Goal: Information Seeking & Learning: Learn about a topic

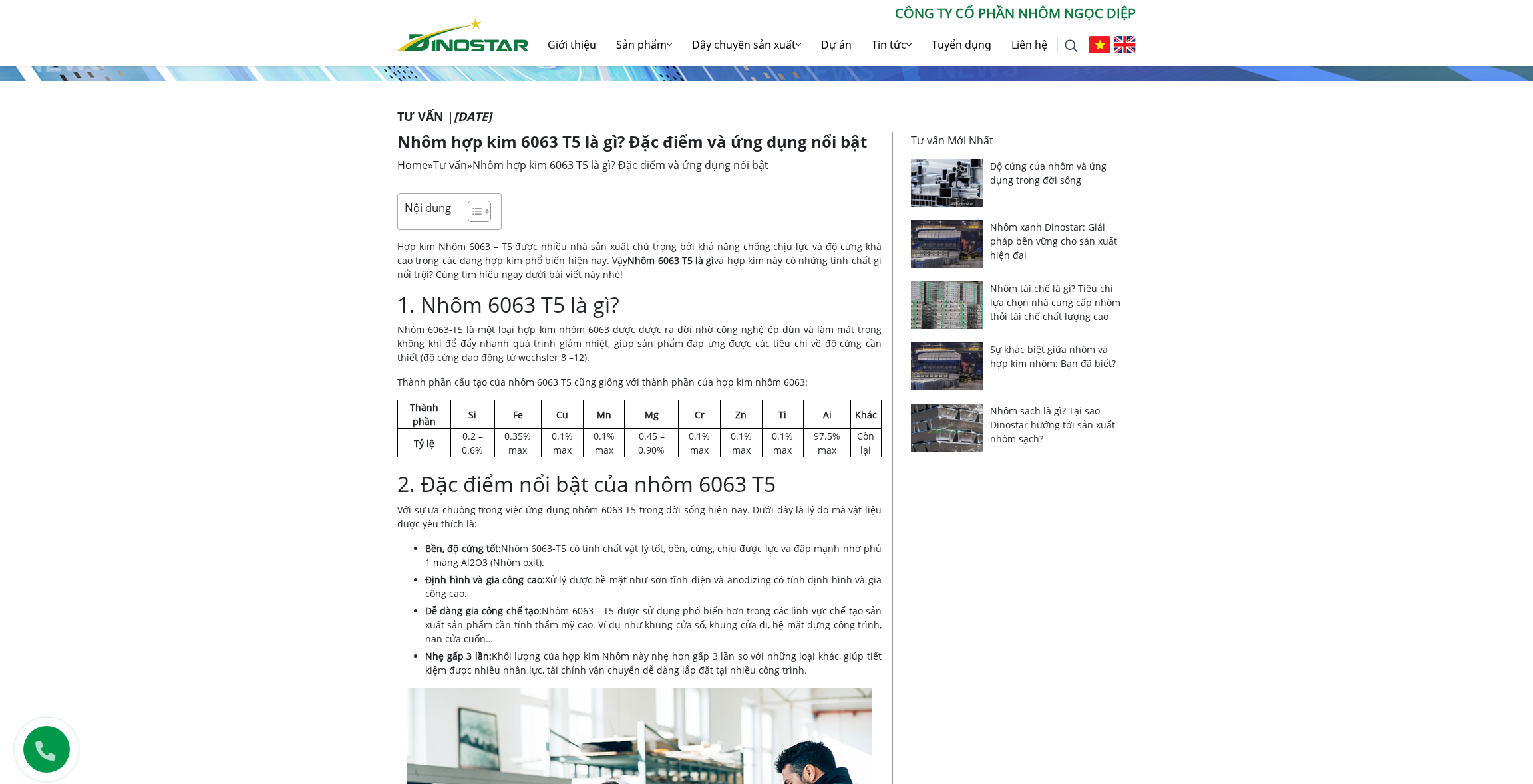
scroll to position [332, 0]
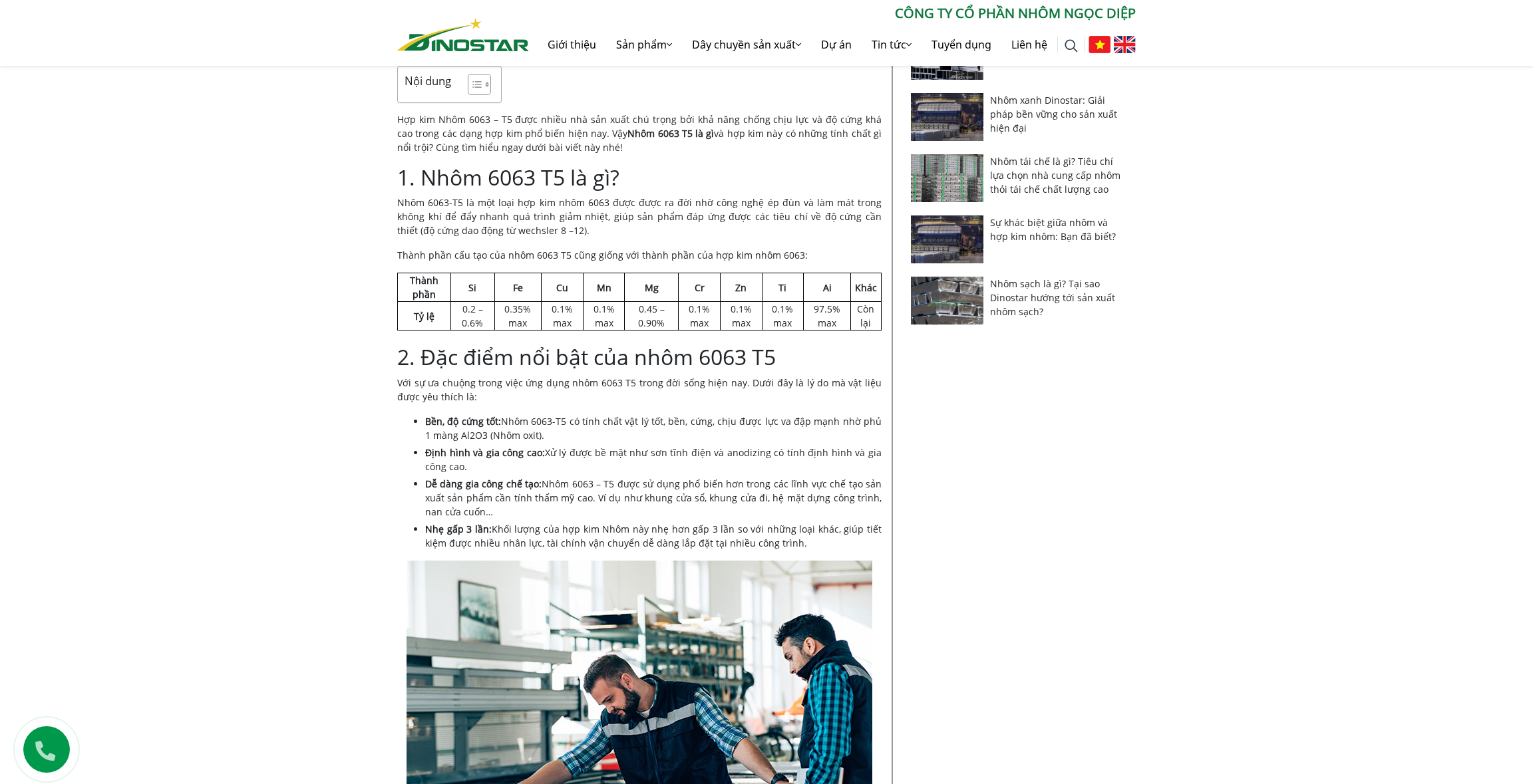
click at [451, 207] on p "Nhôm 6063-T5 là một loại hợp kim nhôm 6063 được được ra đời nhờ công nghệ ép đù…" at bounding box center [639, 216] width 484 height 42
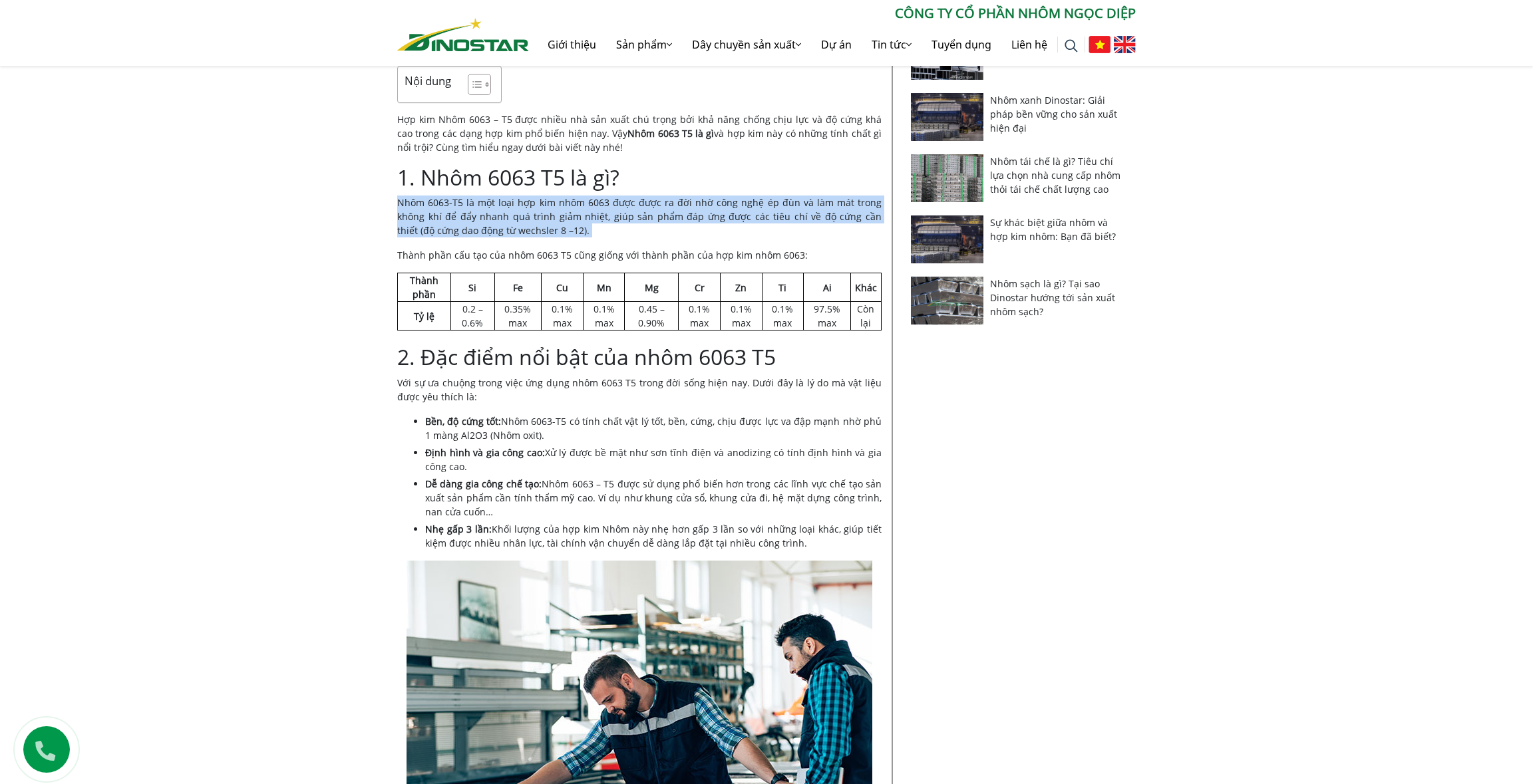
click at [451, 207] on p "Nhôm 6063-T5 là một loại hợp kim nhôm 6063 được được ra đời nhờ công nghệ ép đù…" at bounding box center [639, 216] width 484 height 42
click at [453, 206] on p "Nhôm 6063-T5 là một loại hợp kim nhôm 6063 được được ra đời nhờ công nghệ ép đù…" at bounding box center [639, 216] width 484 height 42
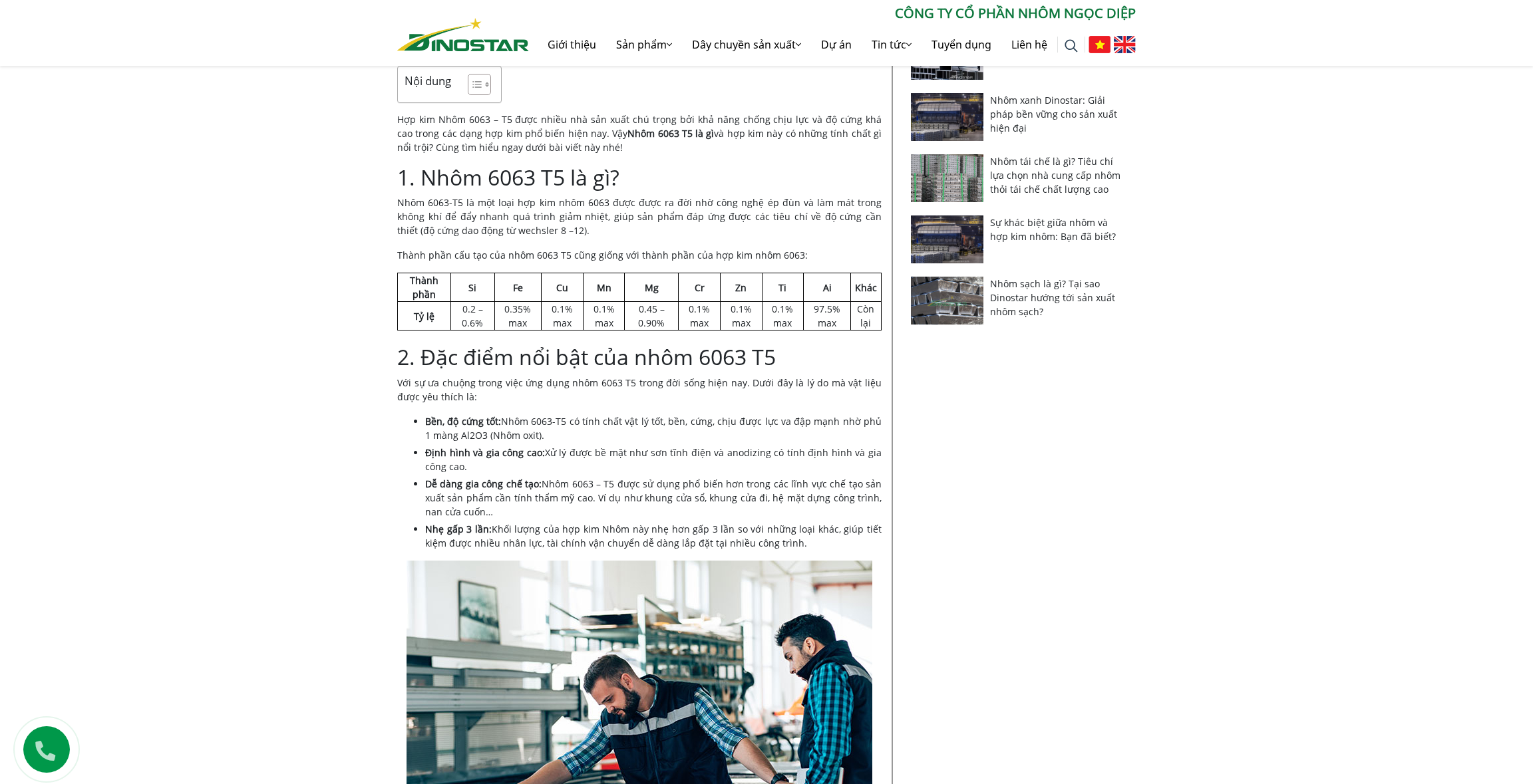
click at [453, 206] on p "Nhôm 6063-T5 là một loại hợp kim nhôm 6063 được được ra đời nhờ công nghệ ép đù…" at bounding box center [639, 216] width 484 height 42
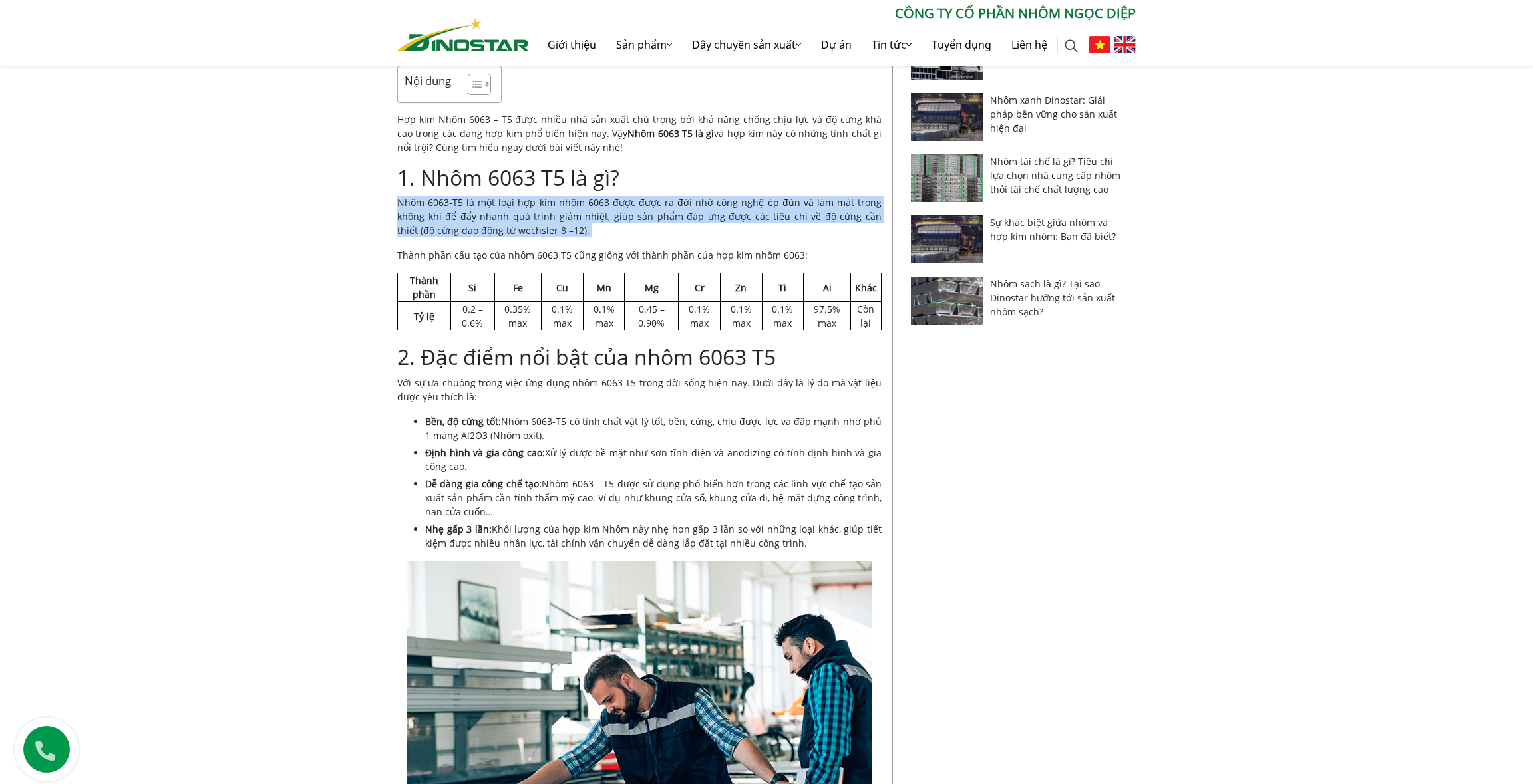
click at [453, 206] on p "Nhôm 6063-T5 là một loại hợp kim nhôm 6063 được được ra đời nhờ công nghệ ép đù…" at bounding box center [639, 216] width 484 height 42
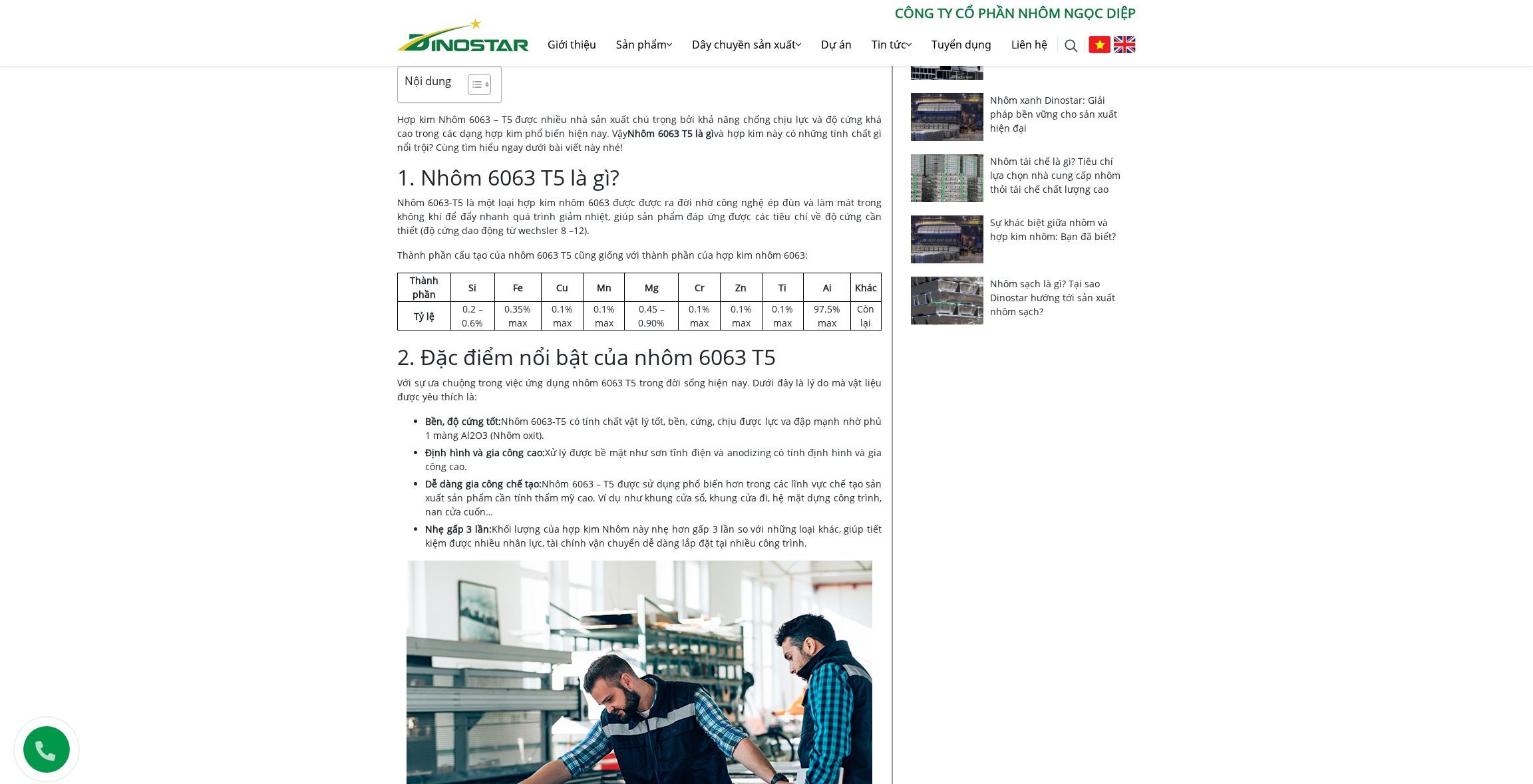
click at [666, 383] on p "Với sự ưa chuộng trong việc ứng dụng nhôm 6063 T5 trong đời sống hiện nay. Dưới…" at bounding box center [639, 389] width 484 height 28
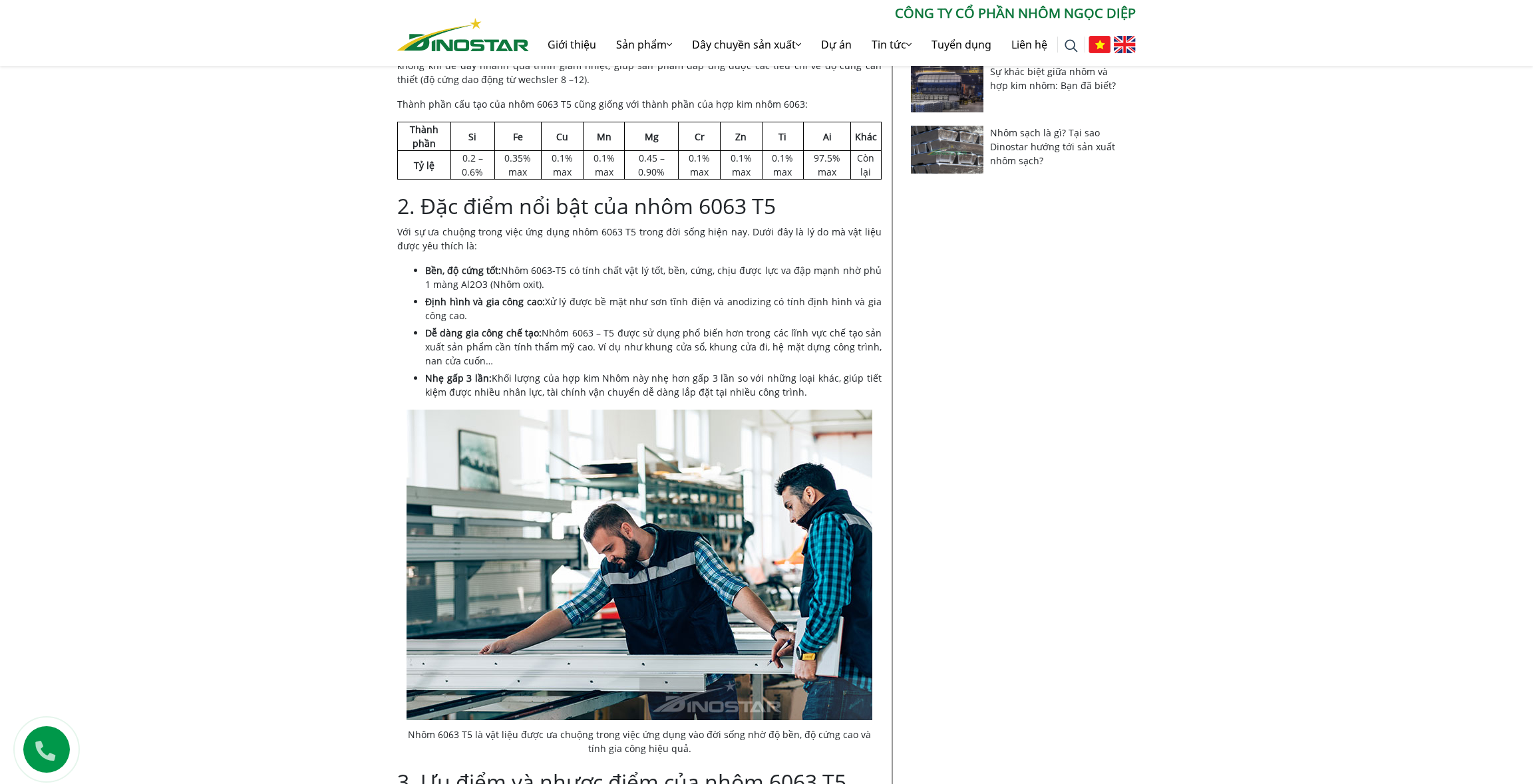
scroll to position [531, 0]
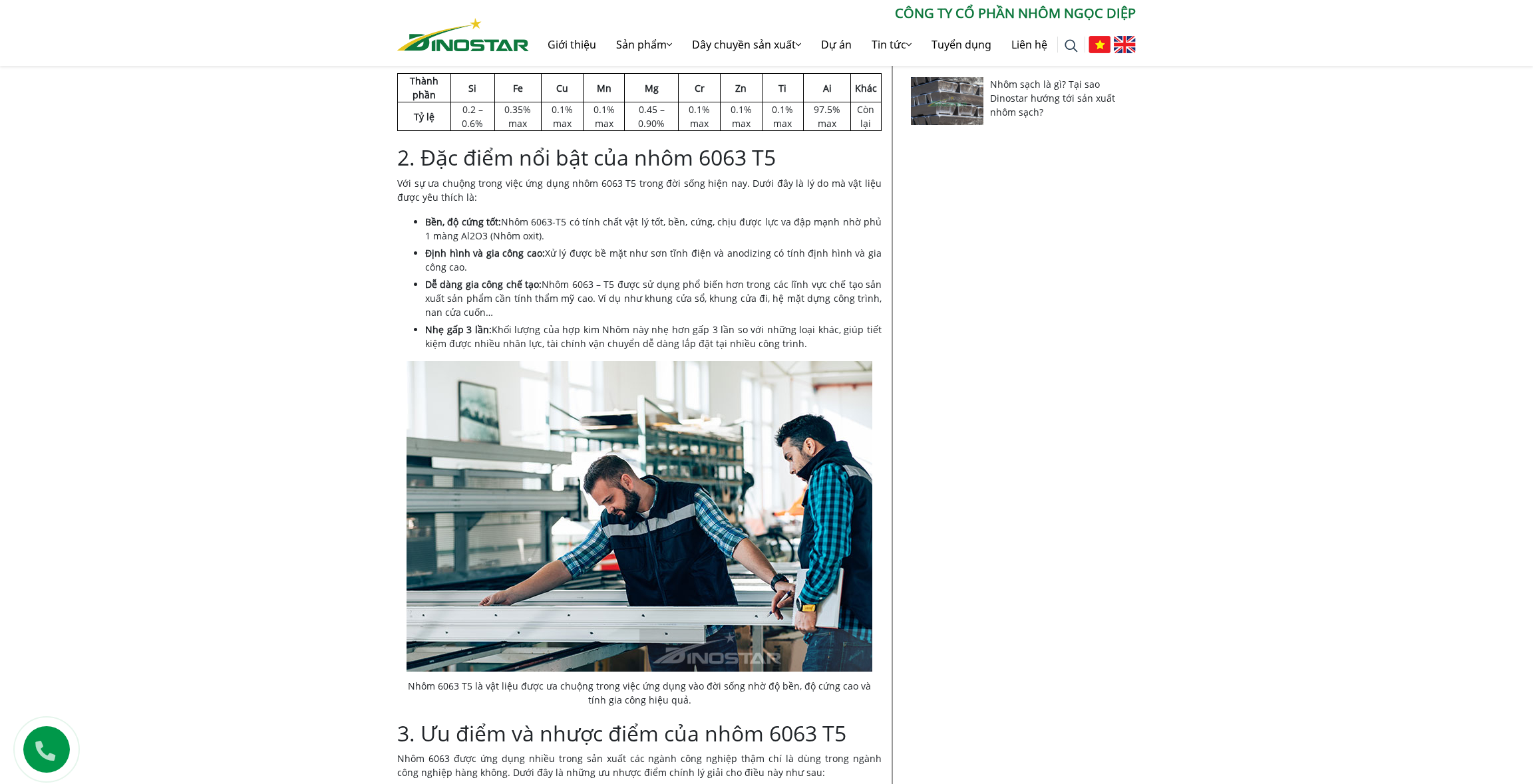
drag, startPoint x: 583, startPoint y: 222, endPoint x: 632, endPoint y: 229, distance: 49.5
click at [632, 229] on li "Bền, độ cứng tốt: Nhôm 6063-T5 có tính chất vật lý tốt, bền, cứng, chịu được lự…" at bounding box center [653, 229] width 457 height 28
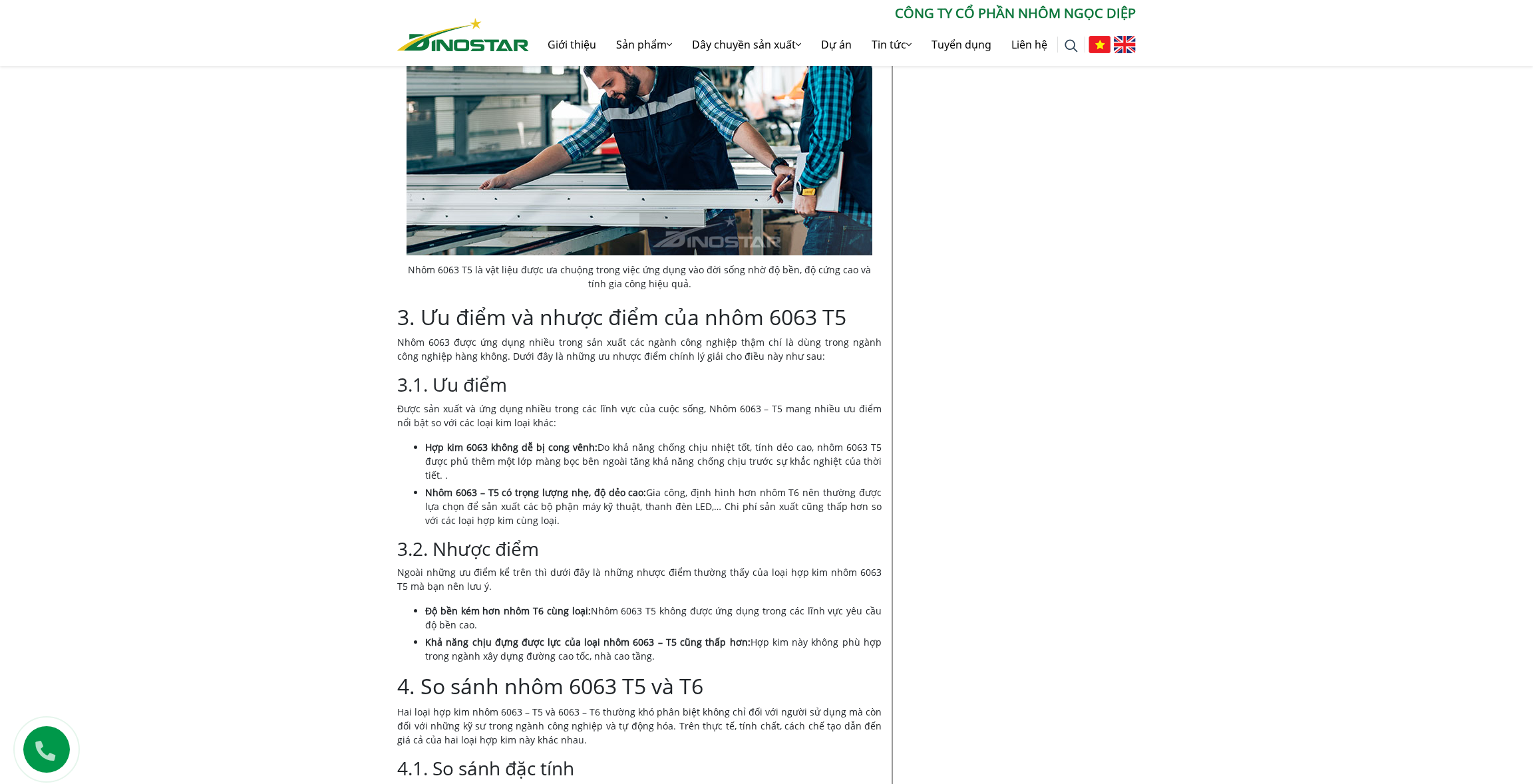
scroll to position [1130, 0]
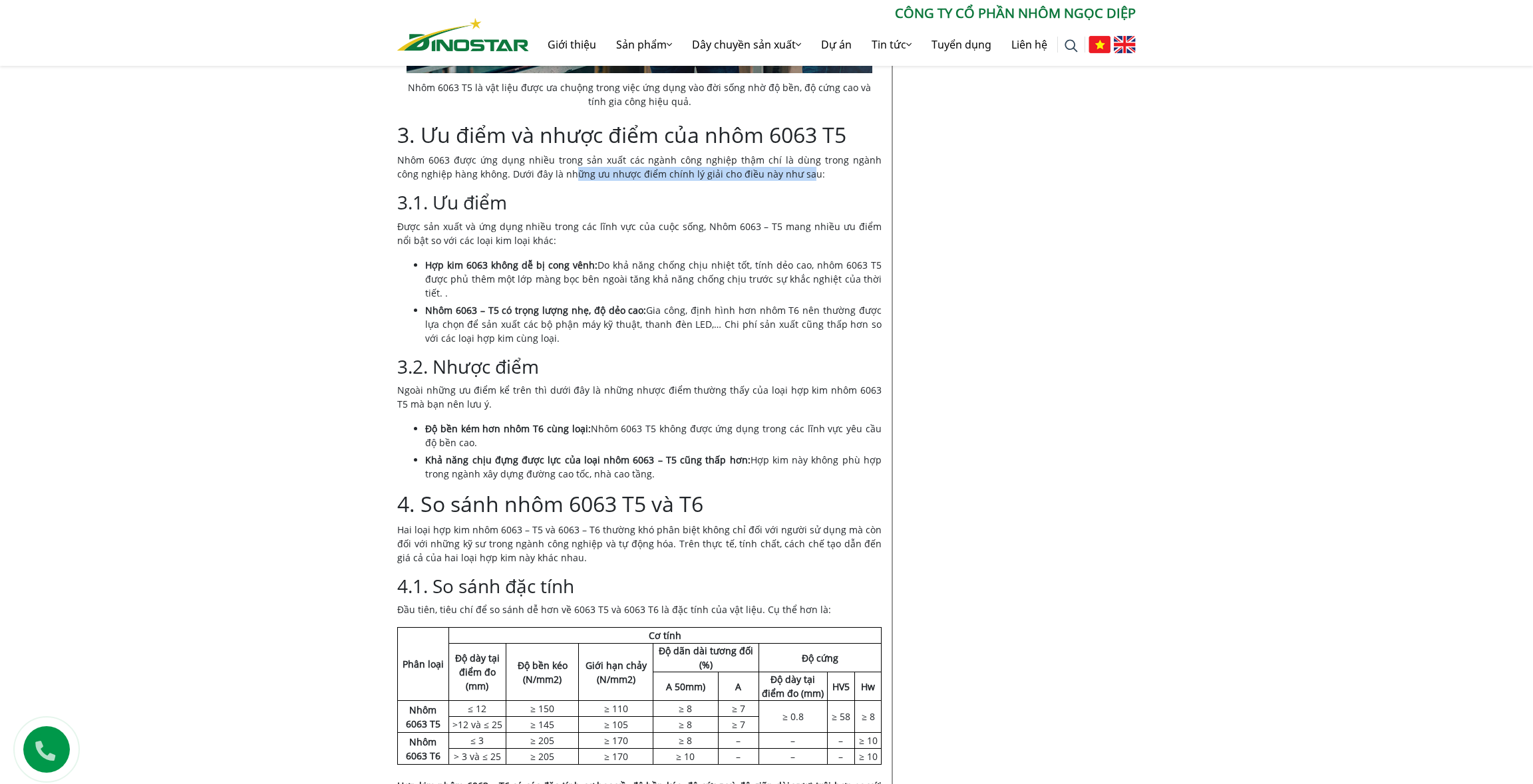
drag, startPoint x: 550, startPoint y: 168, endPoint x: 779, endPoint y: 177, distance: 229.2
click at [779, 177] on p "Nhôm 6063 được ứng dụng nhiều trong sản xuất các ngành công nghiệp thậm chí là …" at bounding box center [639, 167] width 484 height 28
click at [515, 164] on p "Nhôm 6063 được ứng dụng nhiều trong sản xuất các ngành công nghiệp thậm chí là …" at bounding box center [639, 167] width 484 height 28
click at [502, 264] on strong "Hợp kim 6063 không dễ bị cong vênh:" at bounding box center [511, 265] width 173 height 13
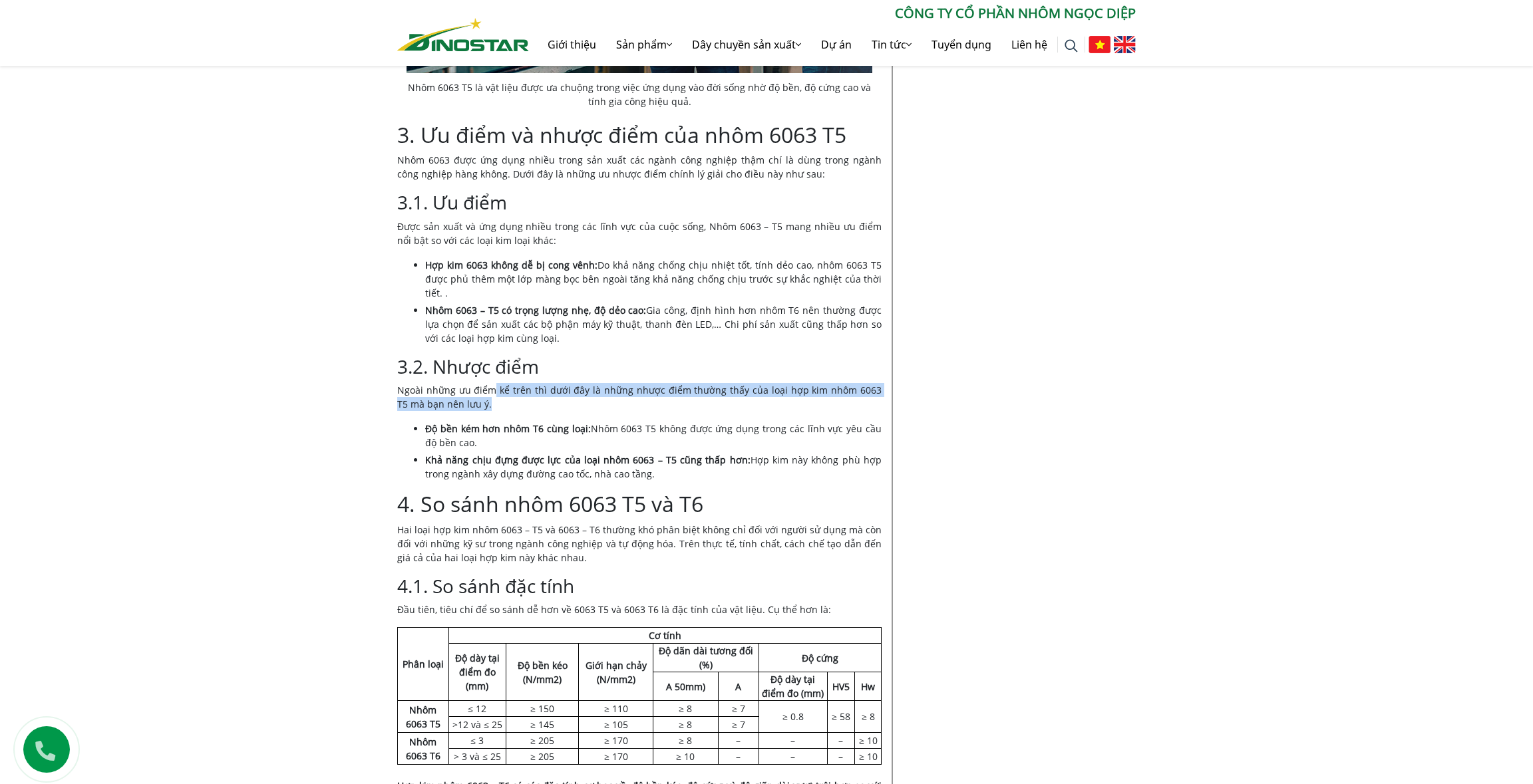
drag, startPoint x: 495, startPoint y: 392, endPoint x: 498, endPoint y: 400, distance: 8.5
click at [498, 400] on p "Ngoài những ưu điểm kể trên thì dưới đây là những nhược điểm thường thấy của lo…" at bounding box center [639, 396] width 484 height 28
drag, startPoint x: 504, startPoint y: 427, endPoint x: 547, endPoint y: 427, distance: 43.0
click at [547, 427] on strong "Độ bền kém hơn nhôm T6 cùng loại:" at bounding box center [508, 428] width 166 height 13
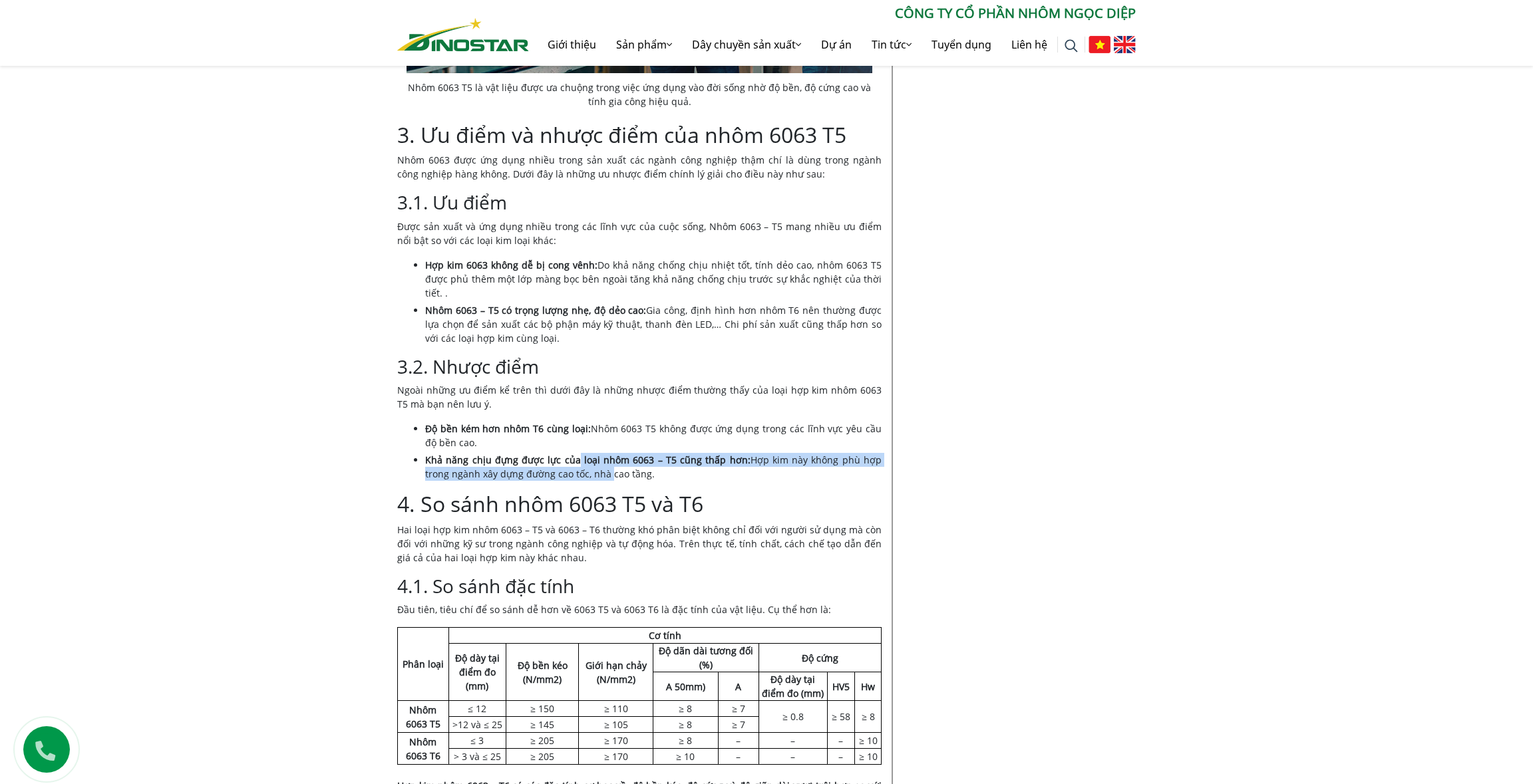
drag, startPoint x: 573, startPoint y: 464, endPoint x: 573, endPoint y: 476, distance: 12.0
click at [573, 476] on li "Khả năng chịu đựng được lực của loại nhôm 6063 – T5 cũng thấp hơn: Hợp kim này …" at bounding box center [653, 466] width 457 height 28
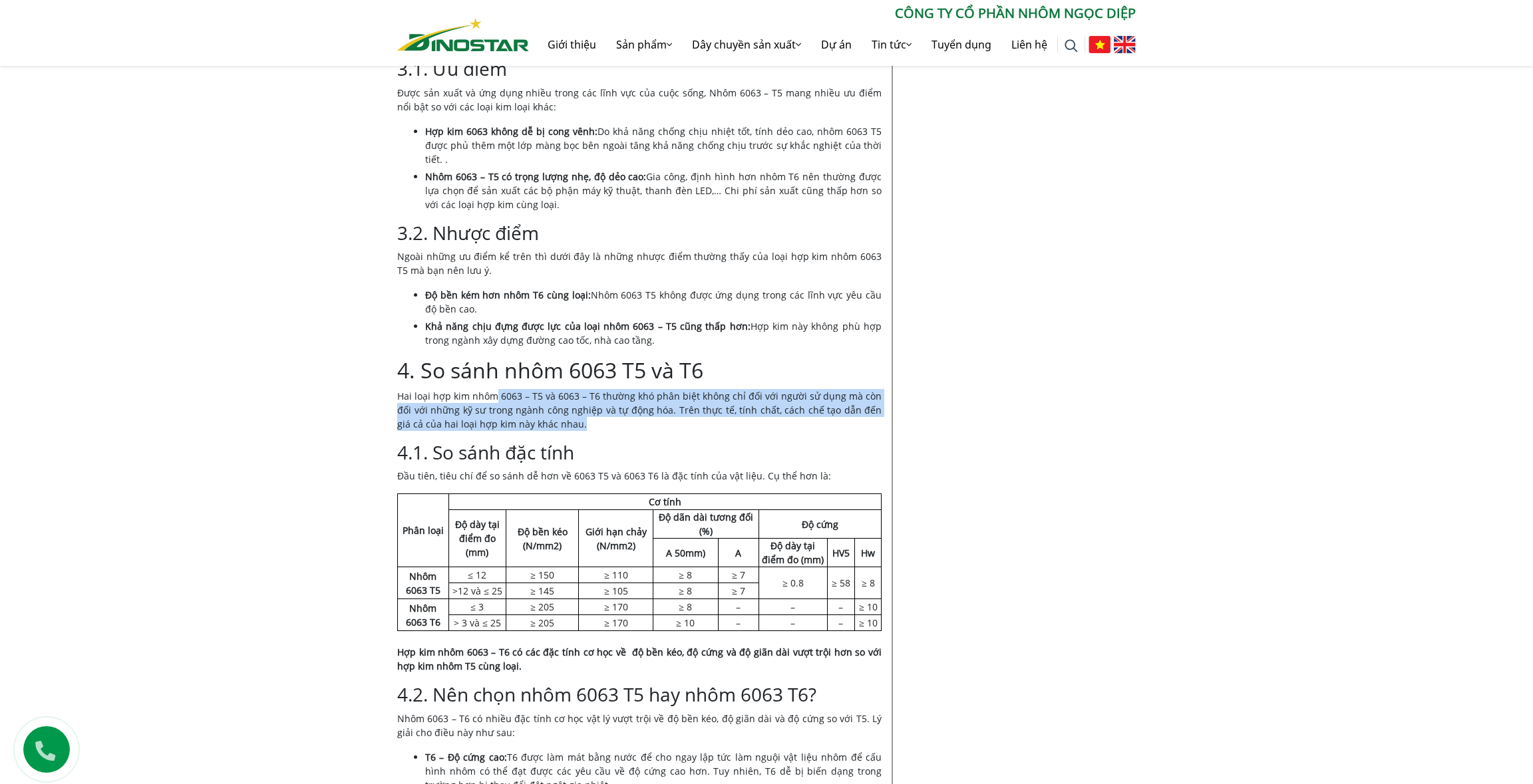
drag, startPoint x: 495, startPoint y: 397, endPoint x: 586, endPoint y: 422, distance: 94.4
click at [586, 422] on p "Hai loại hợp kim nhôm 6063 – T5 và 6063 – T6 thường khó phân biệt không chỉ đối…" at bounding box center [639, 410] width 484 height 42
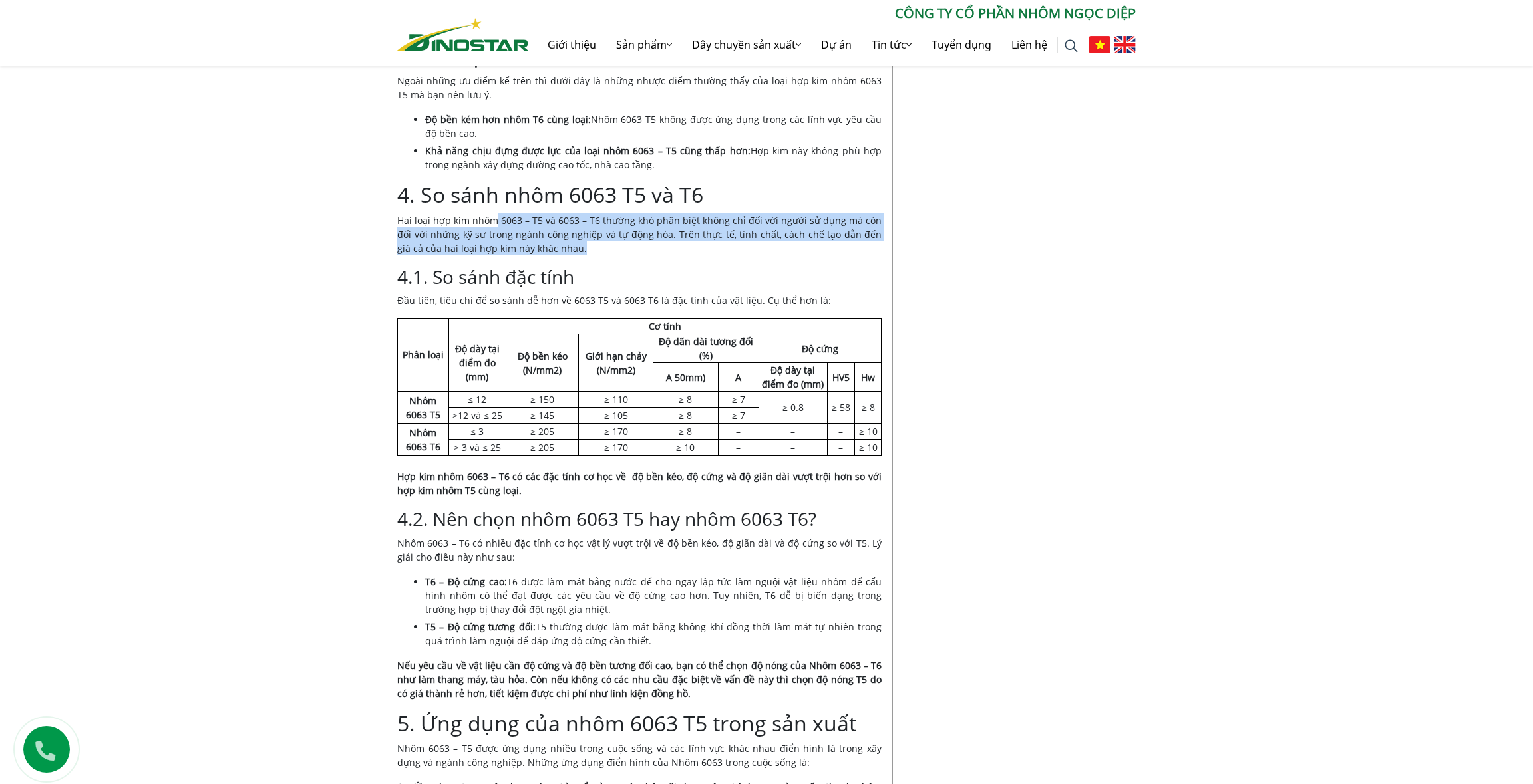
scroll to position [1462, 0]
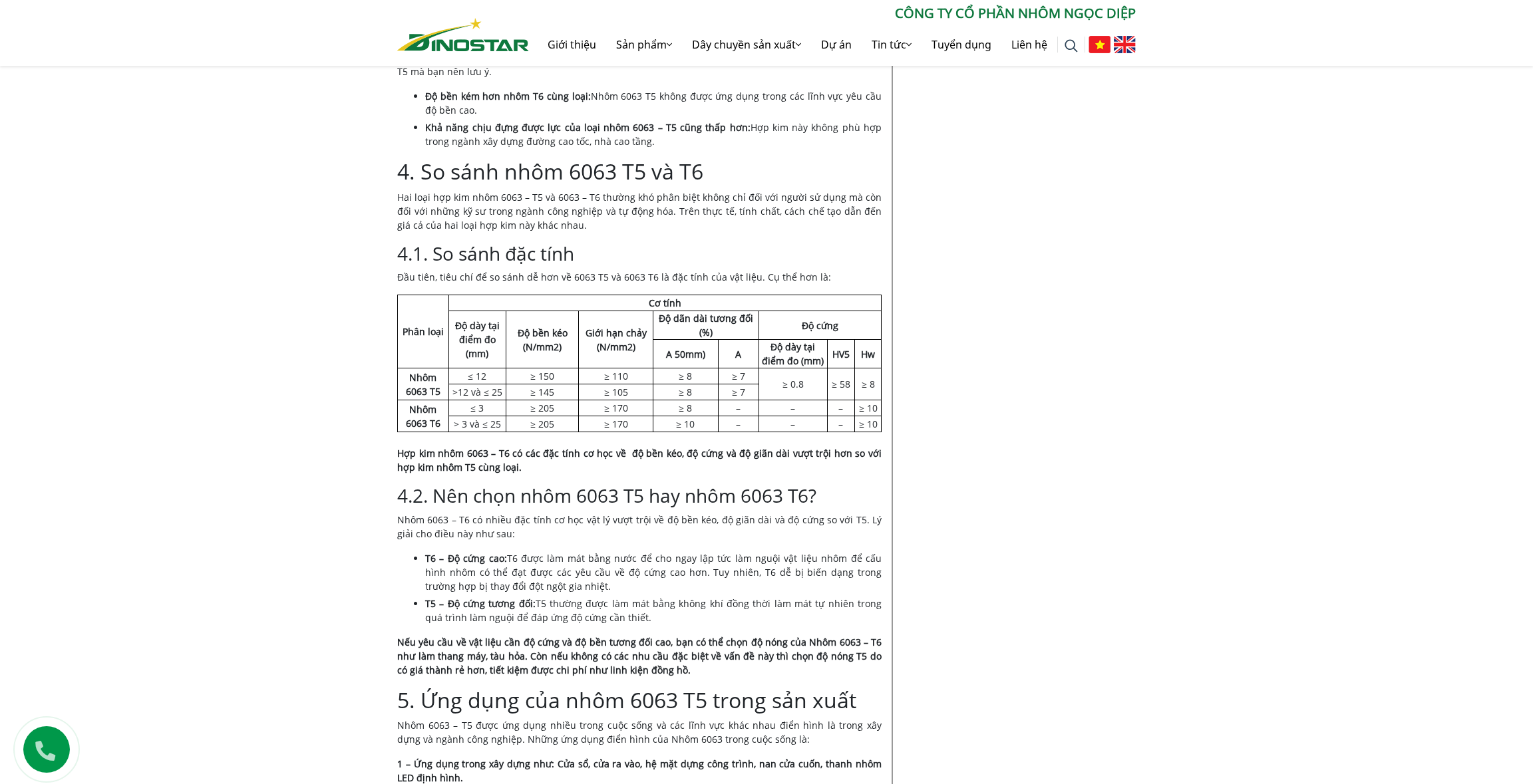
drag, startPoint x: 504, startPoint y: 452, endPoint x: 666, endPoint y: 452, distance: 162.0
click at [666, 452] on strong "Hợp kim nhôm 6063 – T6 có các đặc tính cơ học về độ bền kéo, độ cứng và độ giãn…" at bounding box center [639, 460] width 484 height 26
drag, startPoint x: 668, startPoint y: 452, endPoint x: 782, endPoint y: 458, distance: 114.2
click at [782, 458] on strong "Hợp kim nhôm 6063 – T6 có các đặc tính cơ học về độ bền kéo, độ cứng và độ giãn…" at bounding box center [639, 460] width 484 height 26
drag, startPoint x: 510, startPoint y: 497, endPoint x: 618, endPoint y: 497, distance: 108.0
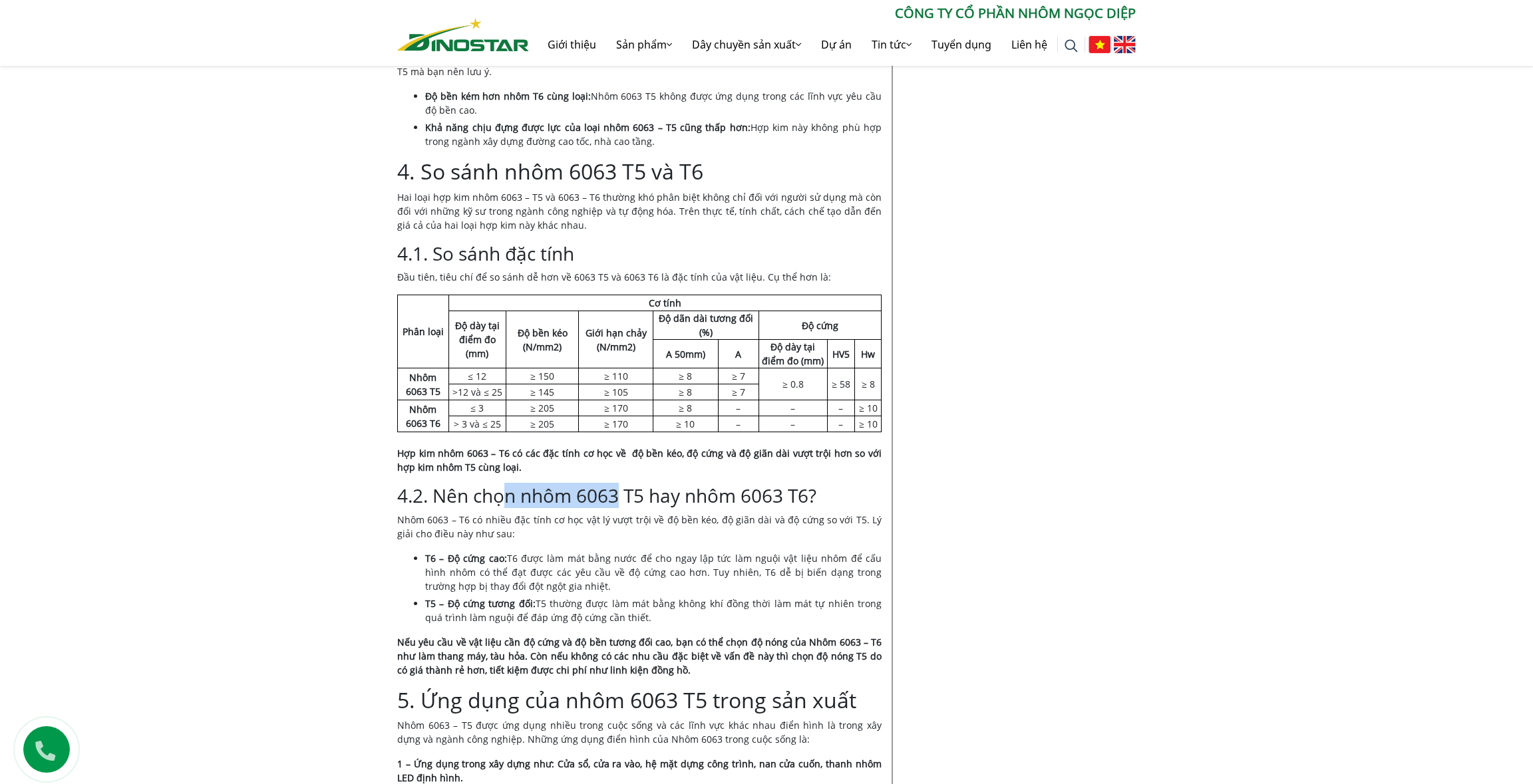
click at [618, 497] on h3 "4.2. Nên chọn nhôm 6063 T5 hay nhôm 6063 T6?" at bounding box center [639, 496] width 484 height 23
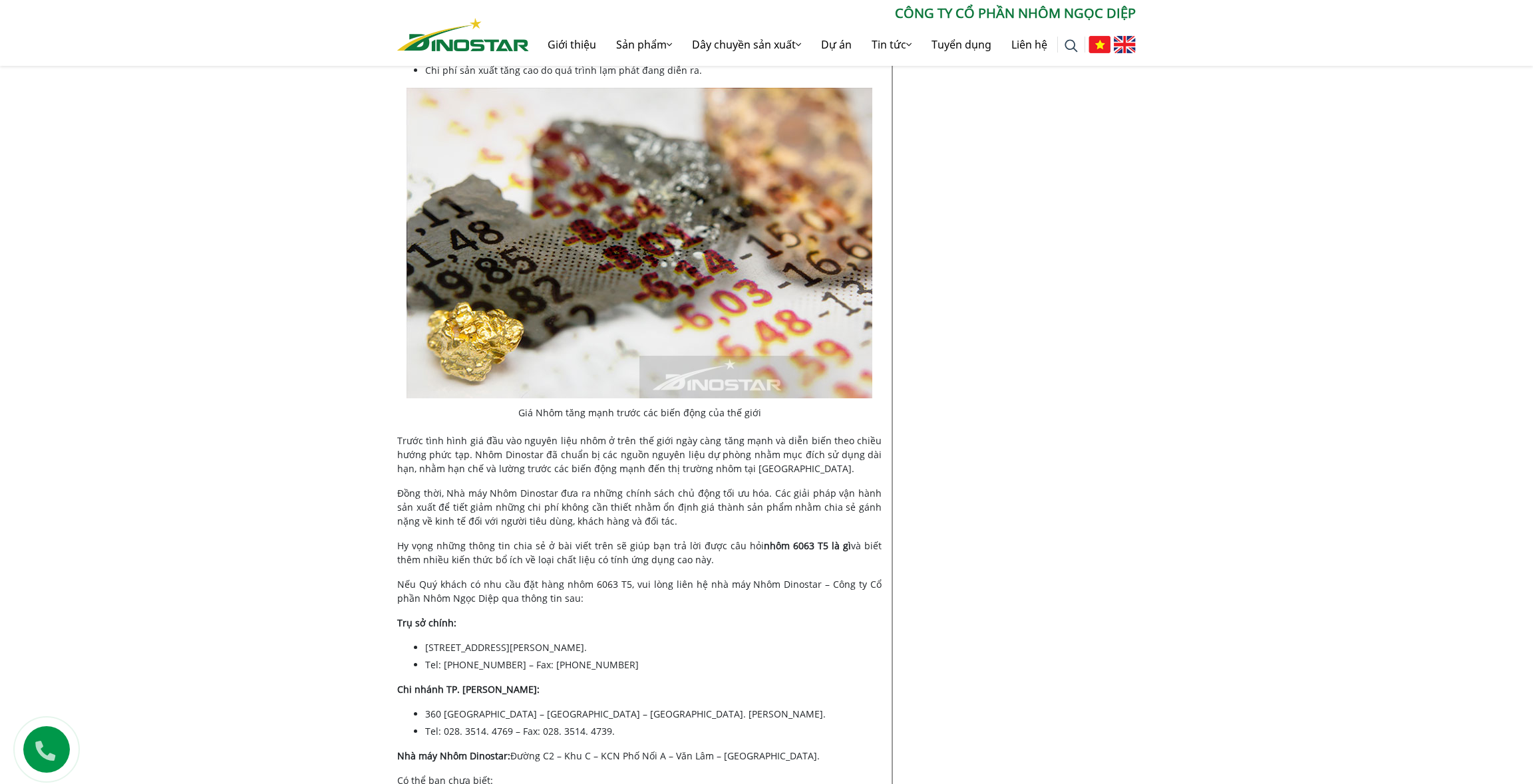
scroll to position [3458, 0]
